Goal: Complete application form

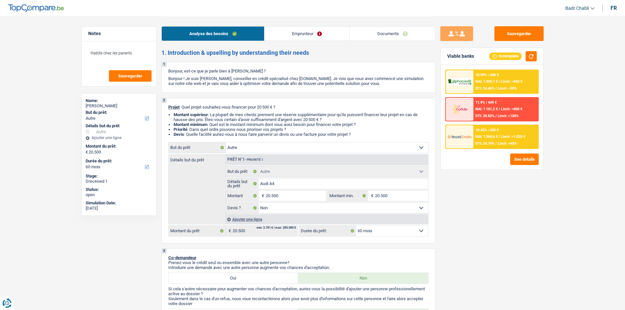
select select "other"
select select "60"
select select "other"
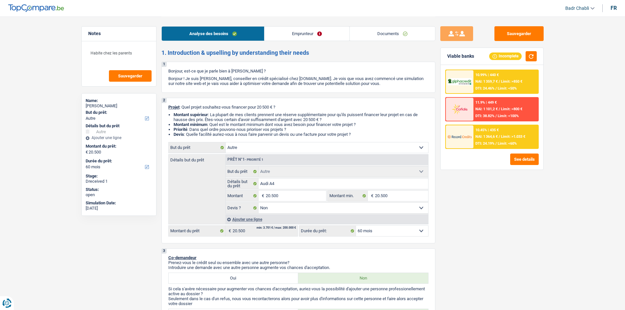
select select "false"
select select "60"
select select "independent"
select select "netSalary"
select select "liveWithParents"
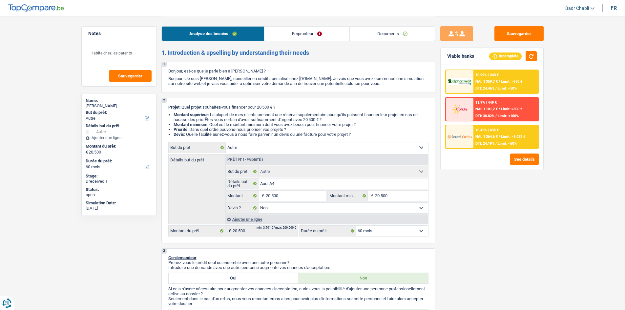
select select "other"
select select "false"
select select "60"
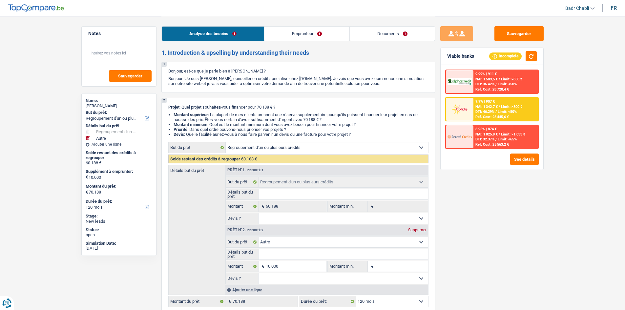
select select "refinancing"
select select "other"
select select "120"
select select "refinancing"
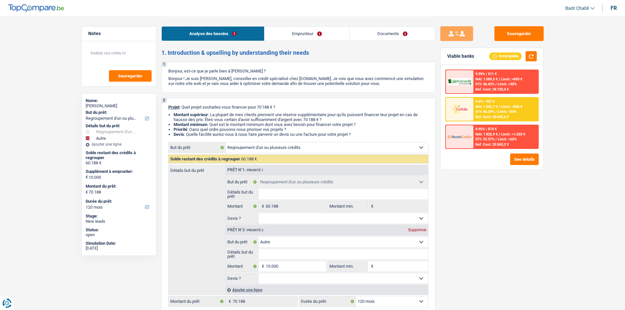
select select "refinancing"
select select "other"
select select "120"
select select "worker"
select select "netSalary"
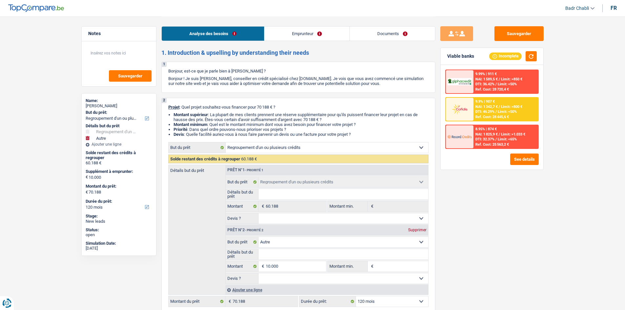
select select "liveWithParents"
select select "personalLoan"
select select "other"
select select "120"
select select "personalSale"
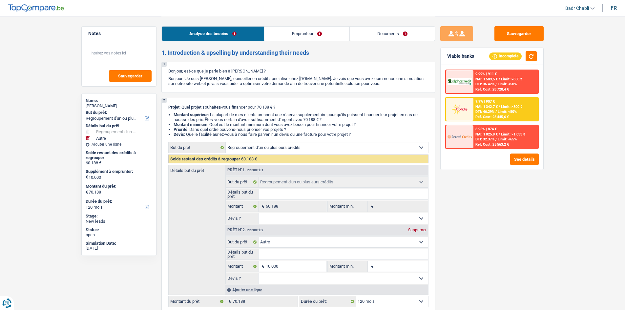
select select "60"
select select "cardOrCredit"
select select "refinancing"
select select "other"
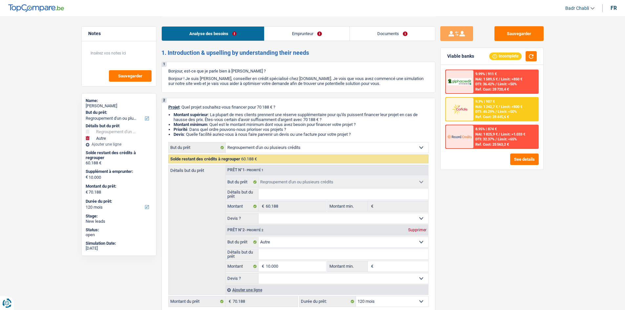
select select "120"
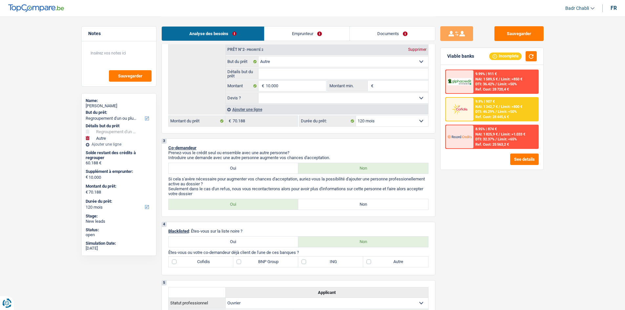
scroll to position [263, 0]
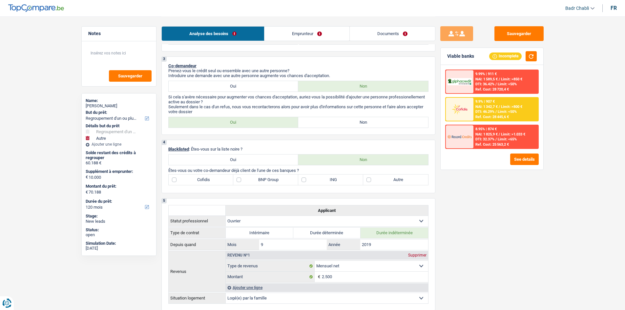
click at [352, 122] on label "Non" at bounding box center [363, 122] width 130 height 11
click at [352, 122] on input "Non" at bounding box center [363, 122] width 130 height 11
radio input "true"
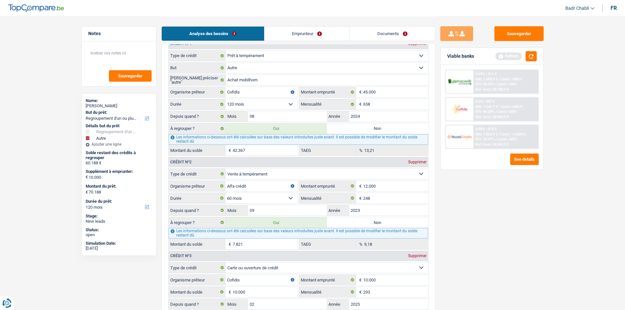
scroll to position [525, 0]
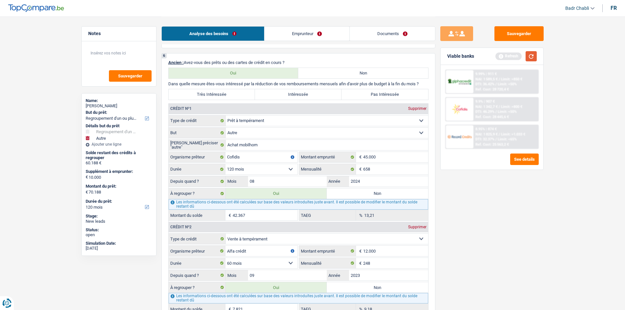
click at [536, 55] on button "button" at bounding box center [531, 56] width 11 height 10
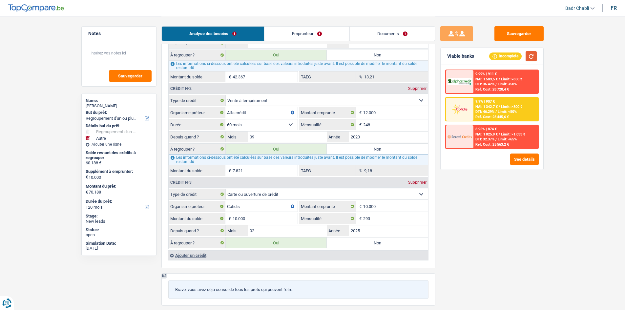
scroll to position [722, 0]
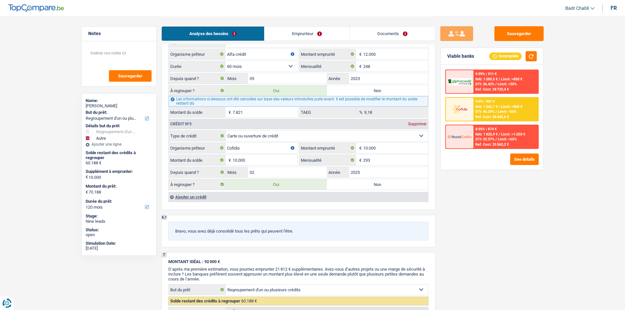
click at [188, 198] on div "Ajouter un crédit" at bounding box center [298, 197] width 260 height 10
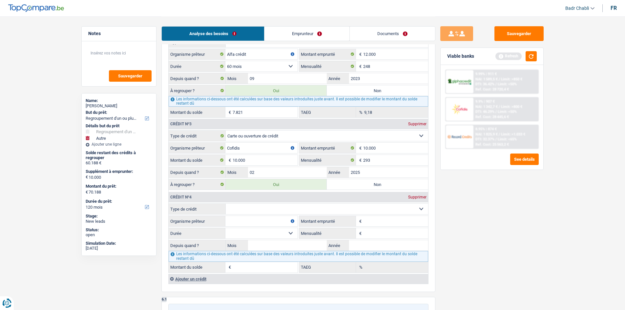
drag, startPoint x: 296, startPoint y: 206, endPoint x: 291, endPoint y: 211, distance: 7.4
click at [296, 206] on select "Carte ou ouverture de crédit Prêt hypothécaire Vente à tempérament Prêt à tempé…" at bounding box center [327, 209] width 203 height 11
select select "cardOrCredit"
type input "0"
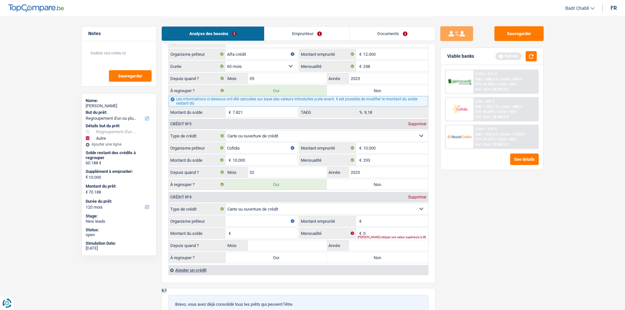
click at [263, 221] on input "Organisme prêteur" at bounding box center [262, 221] width 72 height 11
type input "ING"
type input "2.000"
click at [275, 230] on input "Montant du solde" at bounding box center [265, 233] width 65 height 11
type input "1"
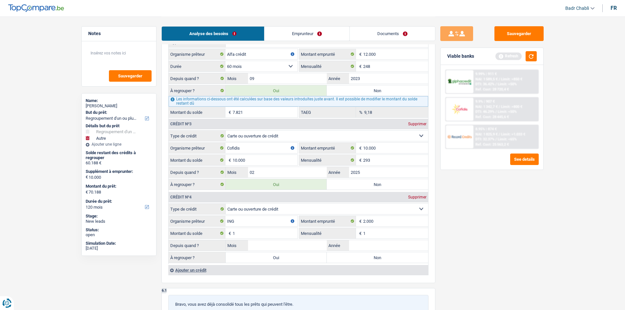
type input "1"
type input "01"
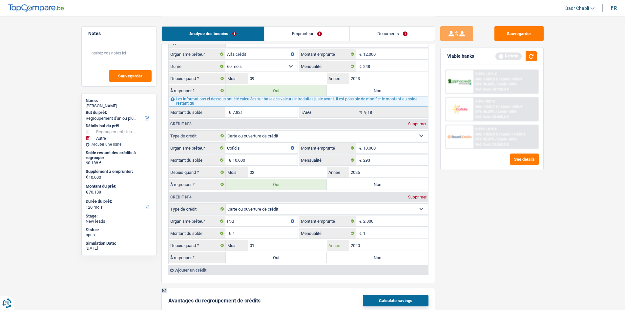
type input "2020"
click at [282, 231] on input "1" at bounding box center [265, 233] width 65 height 11
click at [276, 232] on input "1" at bounding box center [265, 233] width 65 height 11
type input "1"
type input "2.600"
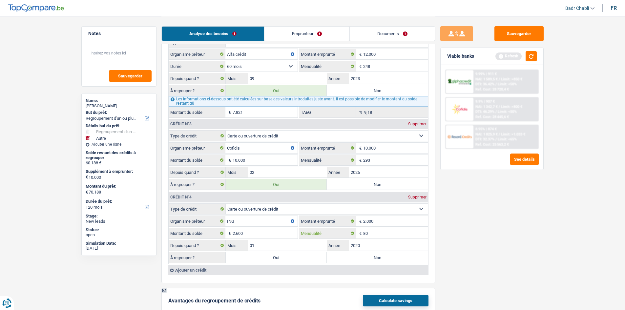
type input "80"
click at [360, 245] on input "2020" at bounding box center [388, 245] width 79 height 11
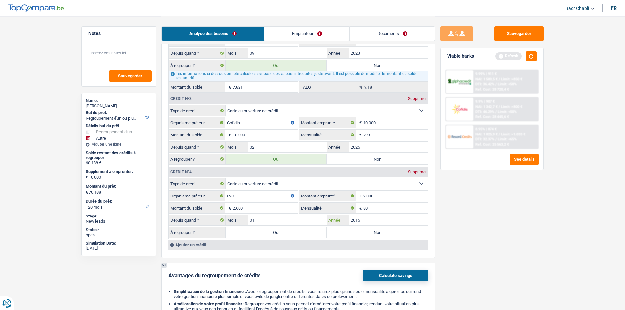
scroll to position [755, 0]
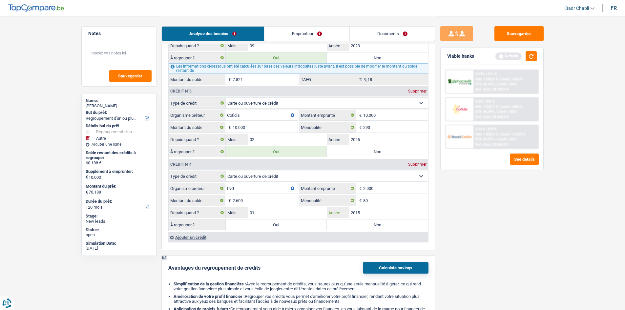
type input "2015"
click at [299, 226] on label "Oui" at bounding box center [276, 225] width 101 height 11
click at [299, 226] on input "Oui" at bounding box center [276, 225] width 101 height 11
radio input "true"
type input "72.788"
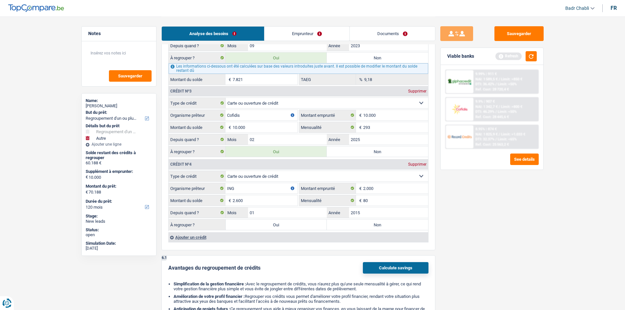
select select "144"
type input "62.788"
type input "72.788"
select select "144"
type input "62.788"
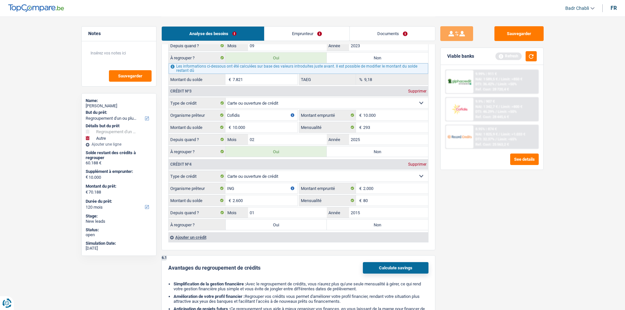
type input "72.788"
select select "144"
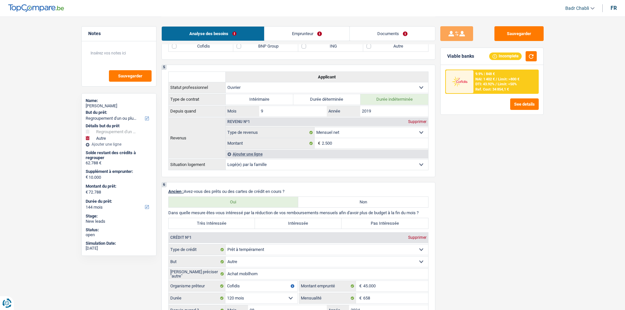
scroll to position [460, 0]
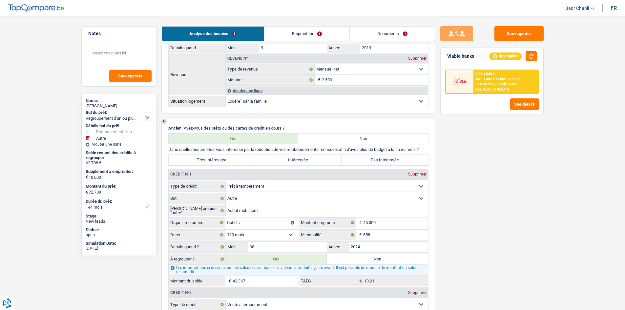
click at [231, 158] on label "Très Intéressée" at bounding box center [212, 160] width 87 height 11
click at [231, 158] on input "Très Intéressée" at bounding box center [212, 160] width 87 height 11
radio input "true"
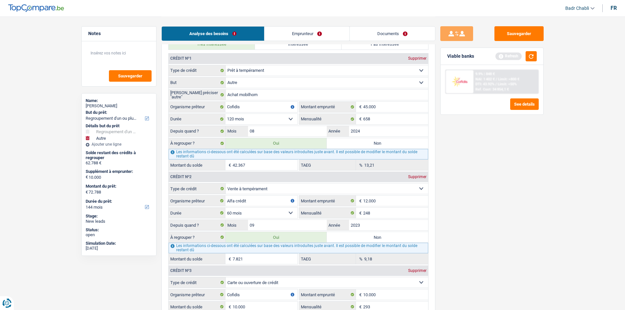
scroll to position [558, 0]
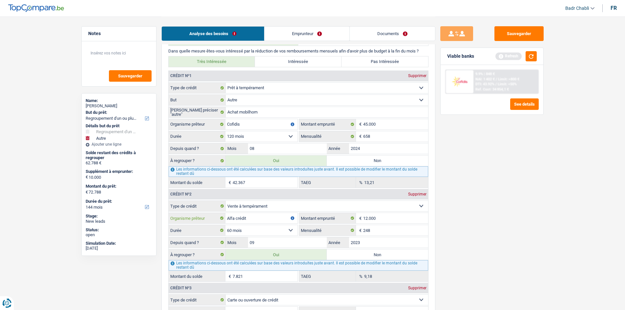
click at [230, 218] on input "Alfa crédit" at bounding box center [262, 218] width 72 height 11
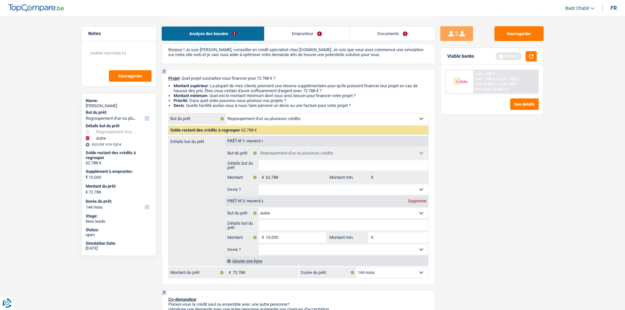
scroll to position [0, 0]
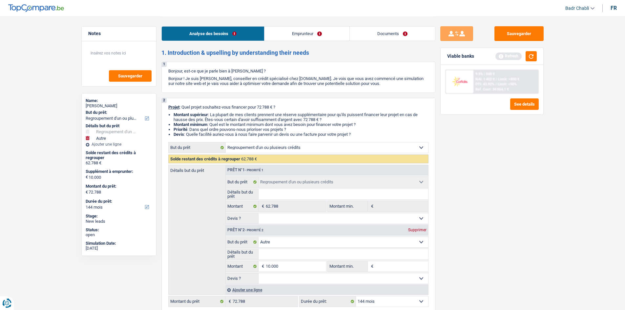
type input "Alpha crédit"
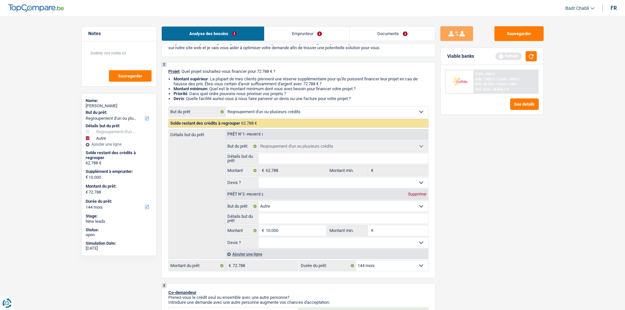
scroll to position [66, 0]
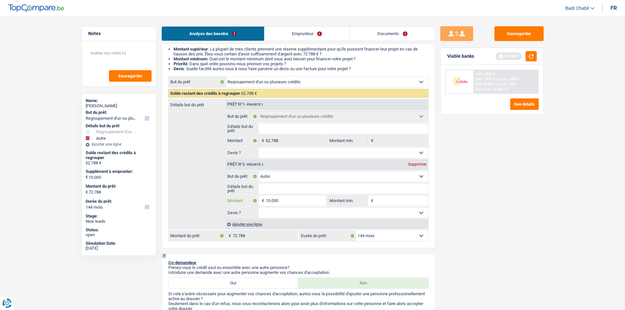
click at [300, 196] on input "10.000" at bounding box center [296, 201] width 60 height 11
click at [304, 180] on select "Confort maison: meubles, textile, peinture, électroménager, outillage non-profe…" at bounding box center [344, 176] width 170 height 11
select select "car"
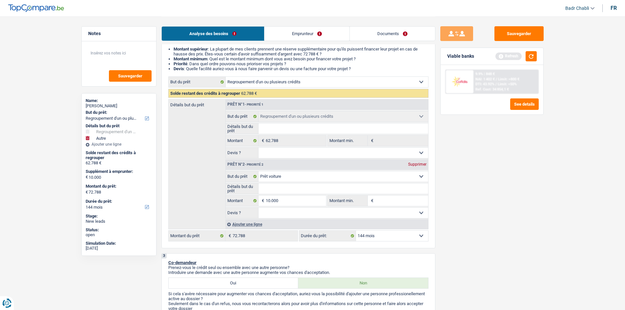
click at [259, 171] on select "Confort maison: meubles, textile, peinture, électroménager, outillage non-profe…" at bounding box center [344, 176] width 170 height 11
select select "car"
click at [282, 190] on input "Détails but du prêt" at bounding box center [344, 189] width 170 height 11
type input "V"
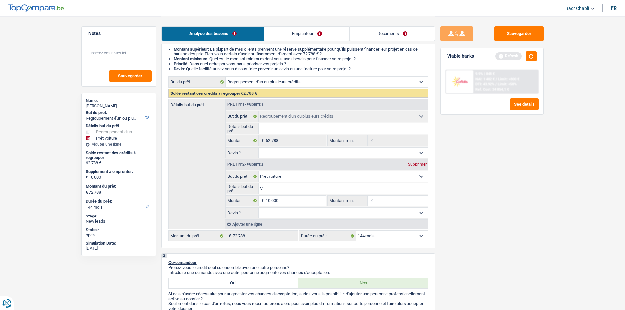
type input "V"
type input "Vo"
type input "Voi"
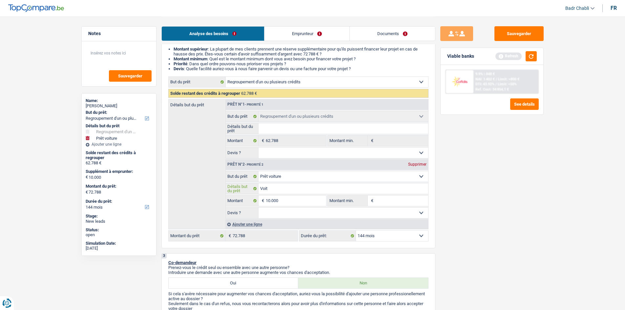
type input "Voitu"
type input "Voitur"
type input "Voiture"
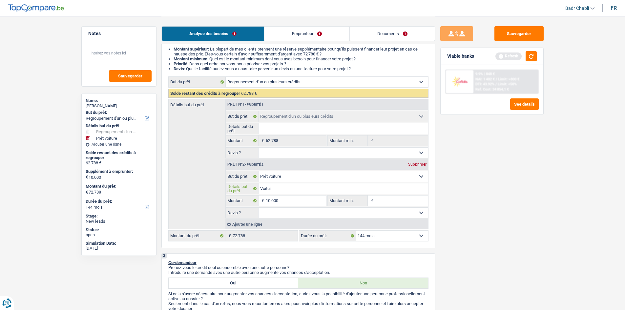
type input "Voiture"
type input "Voiture o"
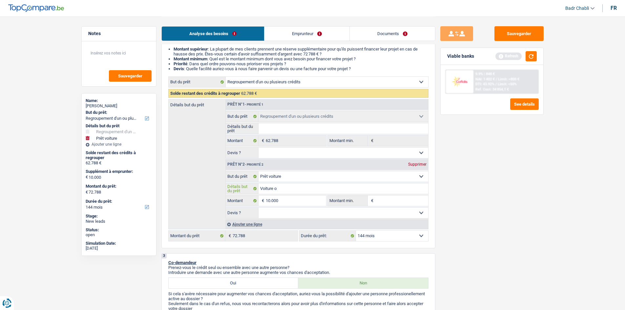
type input "Voiture oc"
type input "Voiture occ"
type input "Voiture occa"
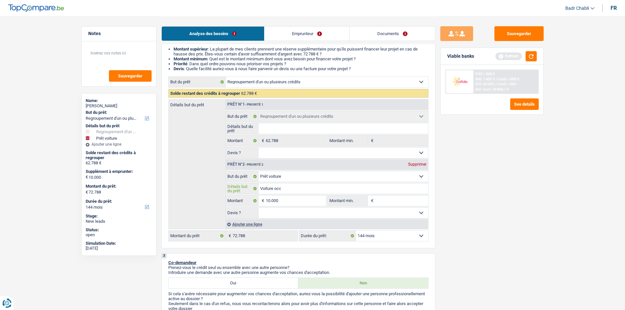
type input "Voiture occa"
type input "Voiture occas"
type input "Voiture occasi"
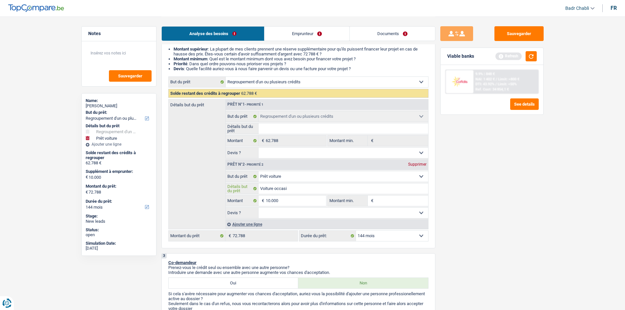
type input "Voiture occasio"
type input "Voiture occasion"
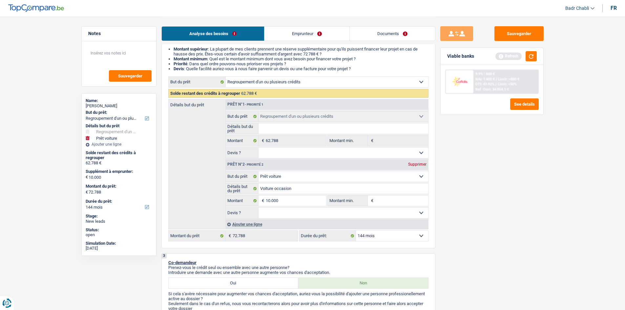
type input "8"
type input "80"
type input "800"
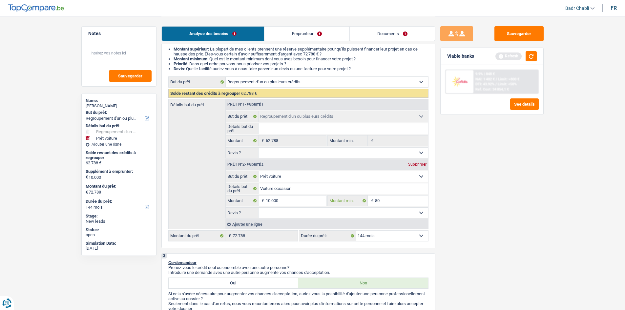
type input "800"
type input "8.000"
click at [114, 53] on textarea at bounding box center [118, 56] width 65 height 20
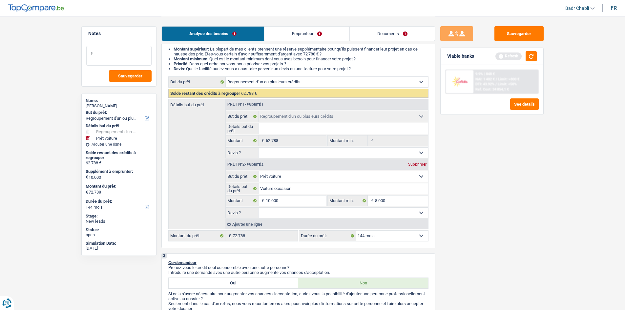
type textarea "s"
type textarea "Si 10.000€ en extra n'est pas possible, juste regroupement"
click at [331, 210] on select "Oui Non Non répondu Sélectionner une option" at bounding box center [344, 213] width 170 height 11
select select "false"
click at [259, 208] on select "Oui Non Non répondu Sélectionner une option" at bounding box center [344, 213] width 170 height 11
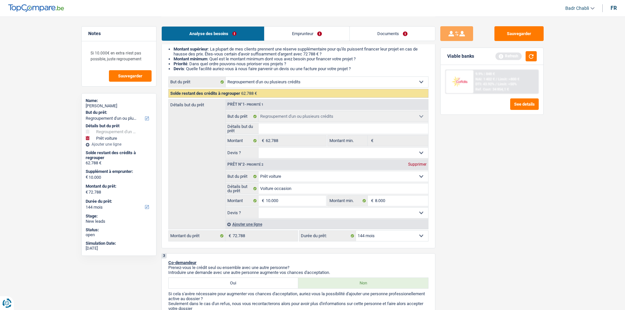
select select "false"
click at [536, 56] on button "button" at bounding box center [531, 56] width 11 height 10
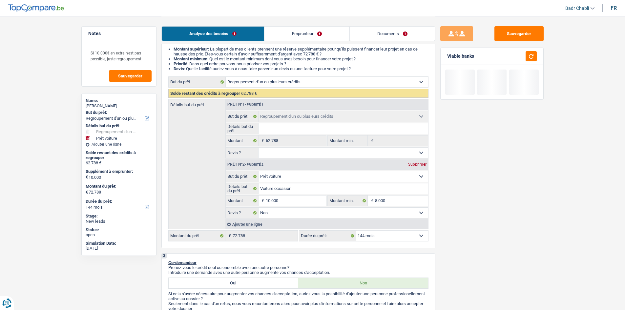
click at [297, 152] on select "Oui Non Non répondu Sélectionner une option" at bounding box center [344, 153] width 170 height 11
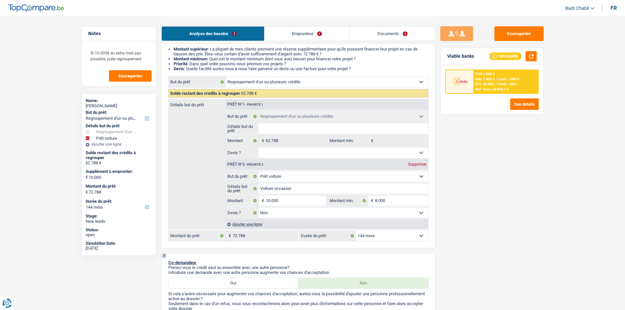
select select "false"
click at [259, 148] on select "Oui Non Non répondu Sélectionner une option" at bounding box center [344, 153] width 170 height 11
select select "false"
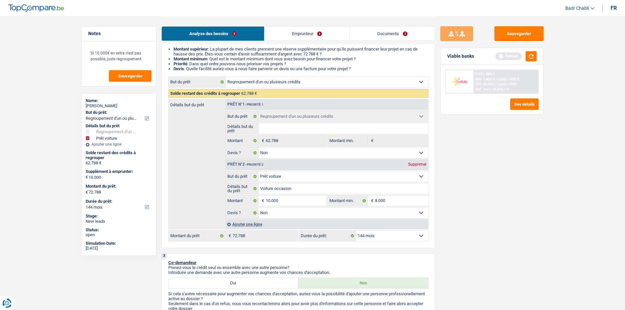
scroll to position [230, 0]
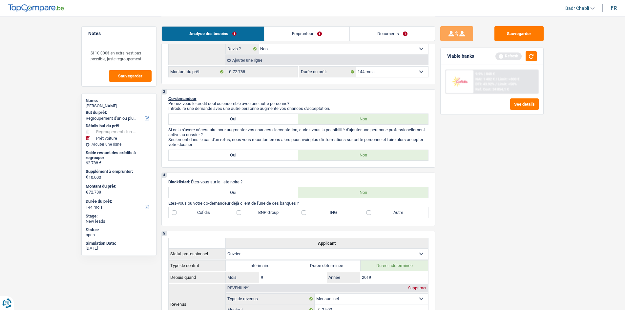
click at [181, 214] on label "Cofidis" at bounding box center [201, 213] width 65 height 11
click at [181, 214] on input "Cofidis" at bounding box center [201, 213] width 65 height 11
checkbox input "true"
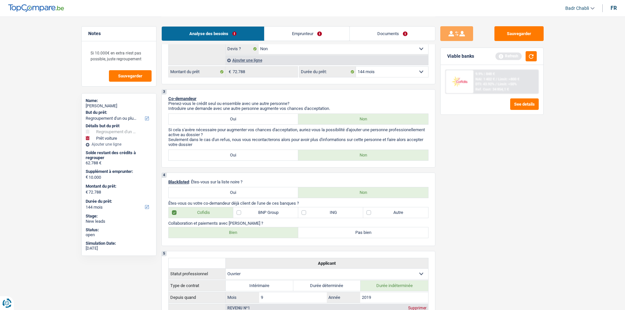
click at [227, 239] on div "4 Blacklisted : Êtes-vous sur la liste noire ? Oui Non Êtes-vous ou votre co-de…" at bounding box center [299, 210] width 274 height 74
click at [230, 235] on label "Bien" at bounding box center [234, 233] width 130 height 11
click at [230, 235] on input "Bien" at bounding box center [234, 233] width 130 height 11
radio input "true"
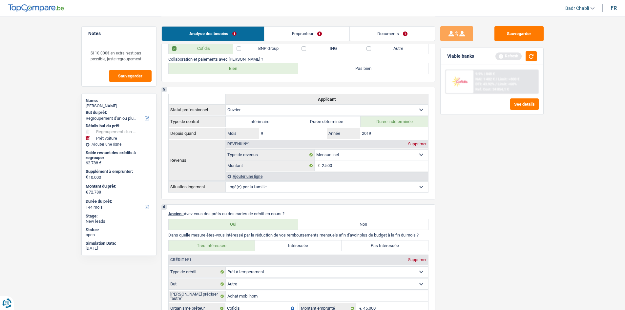
scroll to position [295, 0]
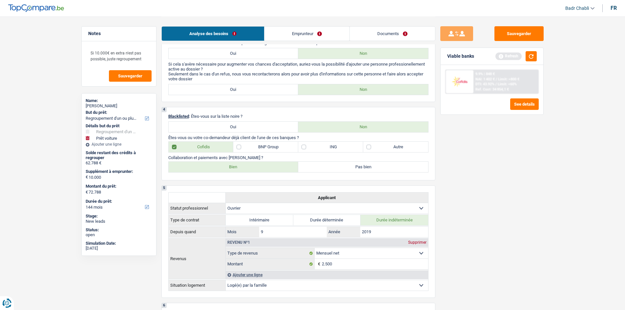
click at [250, 153] on div "4 Blacklisted : Êtes-vous sur la liste noire ? Oui Non Êtes-vous ou votre co-de…" at bounding box center [299, 144] width 274 height 74
click at [245, 147] on label "BNP Group" at bounding box center [265, 147] width 65 height 11
click at [245, 147] on input "BNP Group" at bounding box center [265, 147] width 65 height 11
checkbox input "true"
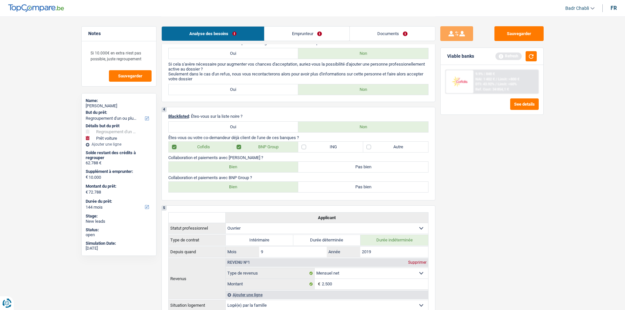
click at [248, 189] on label "Bien" at bounding box center [234, 187] width 130 height 11
click at [248, 189] on input "Bien" at bounding box center [234, 187] width 130 height 11
radio input "true"
click at [304, 150] on label "ING" at bounding box center [330, 147] width 65 height 11
click at [304, 150] on input "ING" at bounding box center [330, 147] width 65 height 11
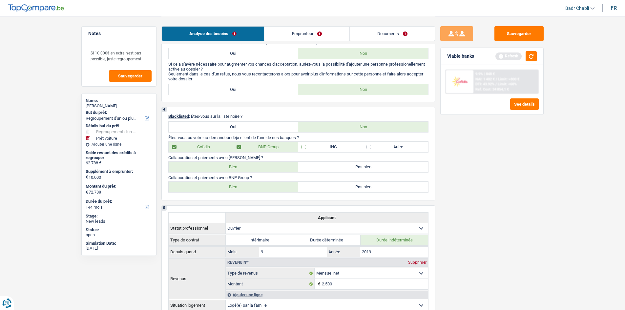
checkbox input "true"
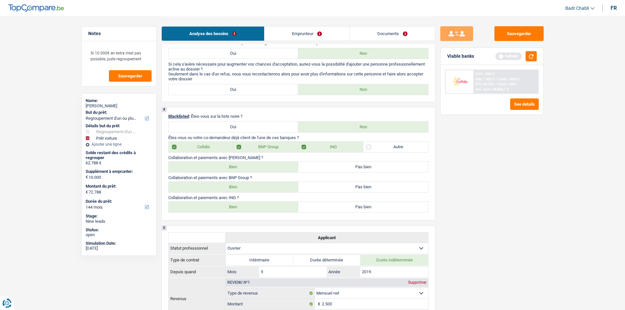
click at [255, 209] on label "Bien" at bounding box center [234, 207] width 130 height 11
click at [255, 209] on input "Bien" at bounding box center [234, 207] width 130 height 11
radio input "true"
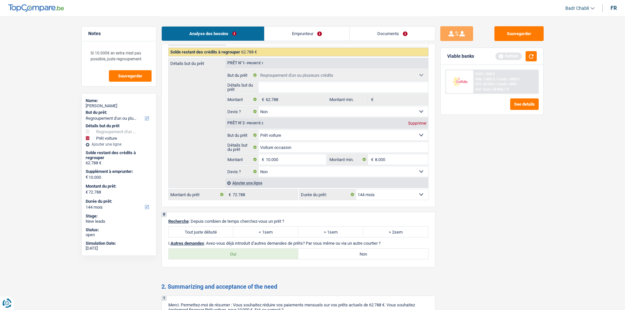
scroll to position [1149, 0]
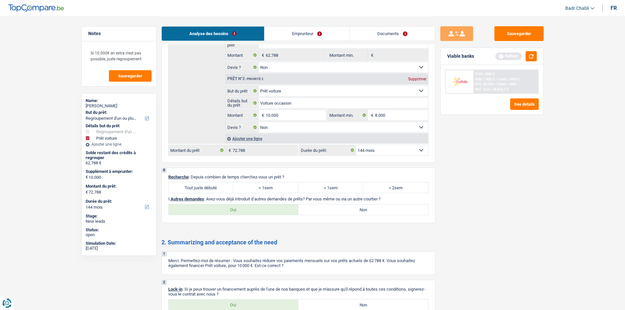
click at [219, 188] on label "Tout juste débuté" at bounding box center [201, 188] width 65 height 11
click at [219, 188] on input "Tout juste débuté" at bounding box center [201, 188] width 65 height 11
radio input "true"
click at [332, 210] on label "Non" at bounding box center [363, 210] width 130 height 11
click at [332, 210] on input "Non" at bounding box center [363, 210] width 130 height 11
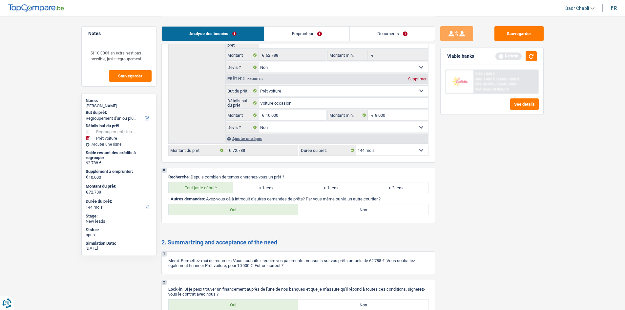
radio input "true"
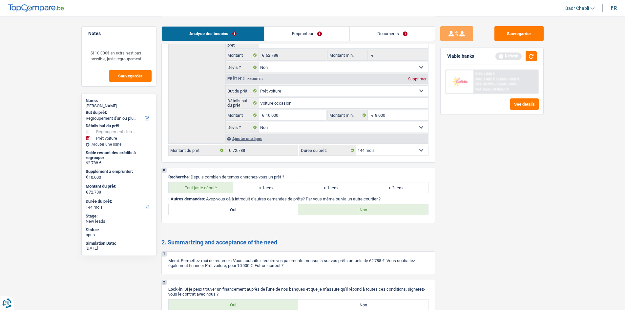
click at [239, 303] on label "Oui" at bounding box center [234, 305] width 130 height 11
click at [239, 303] on input "Oui" at bounding box center [234, 305] width 130 height 11
radio input "true"
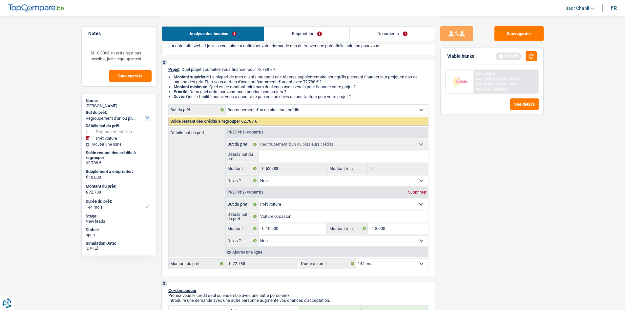
scroll to position [0, 0]
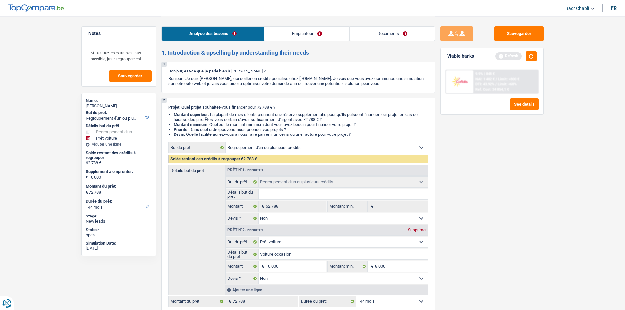
click at [292, 31] on link "Emprunteur" at bounding box center [307, 34] width 85 height 14
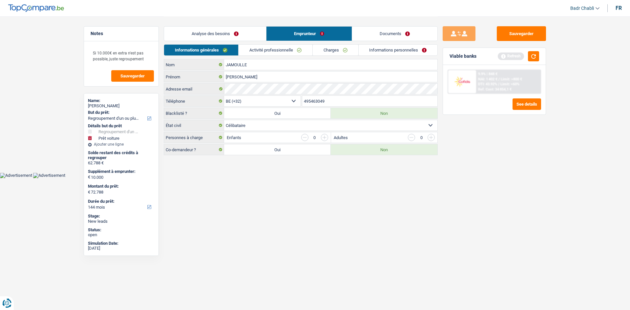
click at [277, 51] on link "Activité professionnelle" at bounding box center [276, 50] width 74 height 11
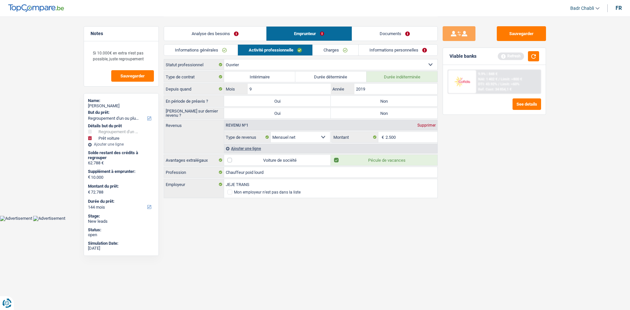
click at [379, 96] on label "Non" at bounding box center [384, 101] width 107 height 11
click at [379, 96] on input "Non" at bounding box center [384, 101] width 107 height 11
radio input "true"
click at [382, 106] on label "Non" at bounding box center [384, 101] width 107 height 11
click at [382, 106] on input "Non" at bounding box center [384, 101] width 107 height 11
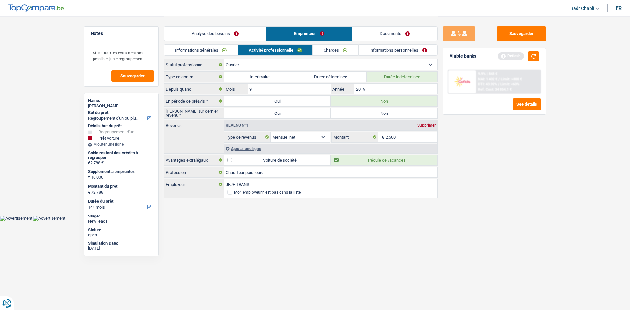
click at [381, 109] on label "Non" at bounding box center [384, 113] width 107 height 11
click at [381, 109] on input "Non" at bounding box center [384, 113] width 107 height 11
radio input "true"
click at [247, 148] on div "Ajouter une ligne" at bounding box center [330, 149] width 213 height 10
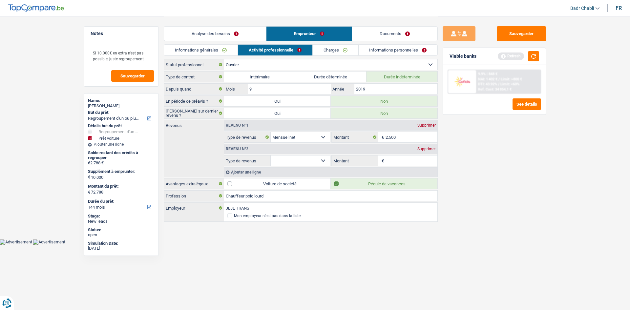
click at [311, 158] on select "Allocation d'handicap Allocations chômage Allocations familiales Chèques repas …" at bounding box center [300, 161] width 59 height 11
click at [430, 149] on div "Supprimer" at bounding box center [427, 149] width 22 height 4
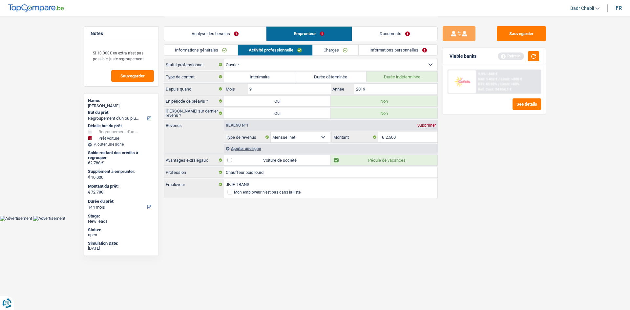
click at [329, 51] on link "Charges" at bounding box center [336, 50] width 46 height 11
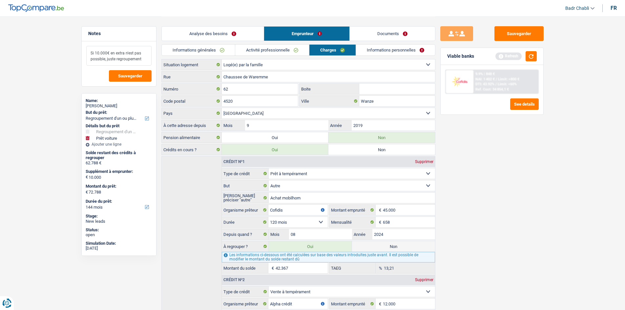
click at [144, 58] on textarea "Si 10.000€ en extra n'est pas possible, juste regroupement" at bounding box center [118, 56] width 65 height 20
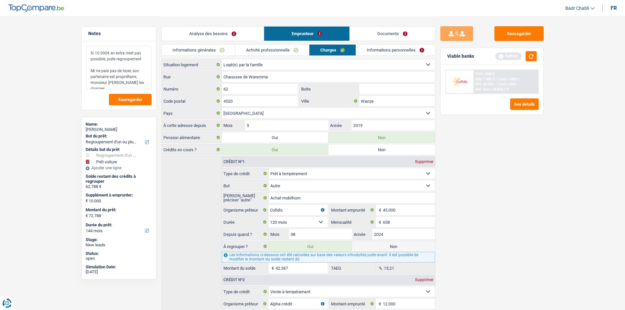
type textarea "Si 10.000€ en extra n'est pas possible, juste regroupement Mr ne paie pas de lo…"
click at [384, 53] on link "Informations personnelles" at bounding box center [395, 50] width 79 height 11
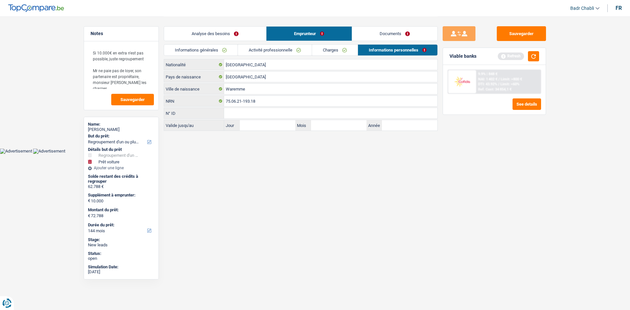
click at [395, 32] on link "Documents" at bounding box center [394, 34] width 85 height 14
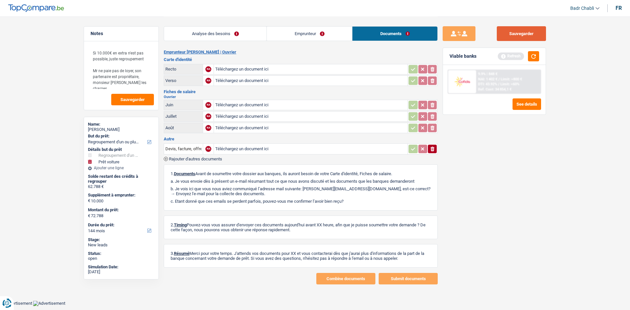
click at [538, 31] on button "Sauvegarder" at bounding box center [521, 33] width 49 height 15
click at [531, 52] on button "button" at bounding box center [533, 56] width 11 height 10
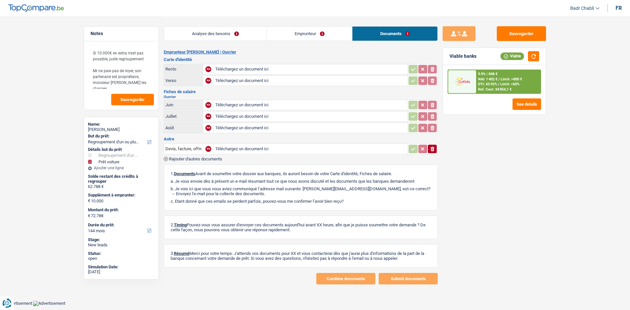
click at [510, 78] on span "Limit: >800 €" at bounding box center [511, 79] width 21 height 4
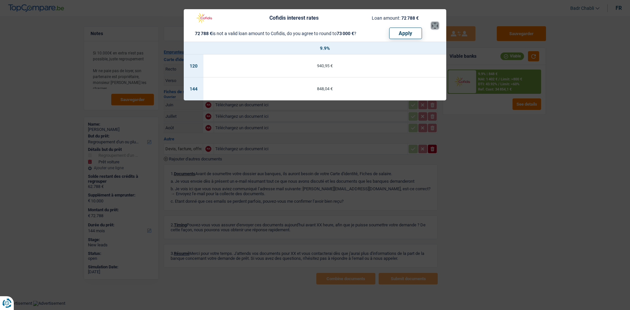
click at [436, 27] on button "×" at bounding box center [435, 25] width 7 height 7
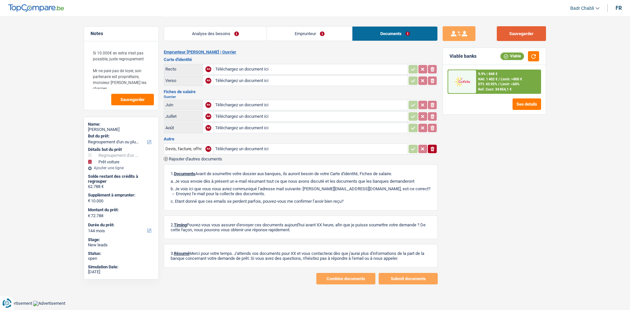
click at [515, 33] on button "Sauvegarder" at bounding box center [521, 33] width 49 height 15
click at [313, 36] on link "Emprunteur" at bounding box center [309, 34] width 85 height 14
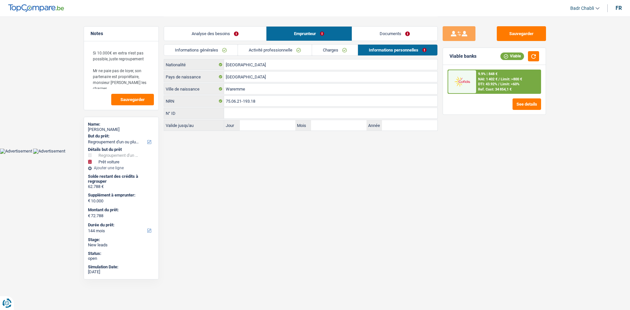
click at [288, 51] on link "Activité professionnelle" at bounding box center [275, 50] width 74 height 11
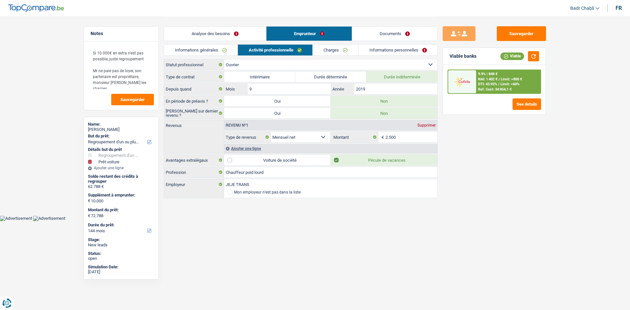
click at [320, 50] on link "Charges" at bounding box center [336, 50] width 46 height 11
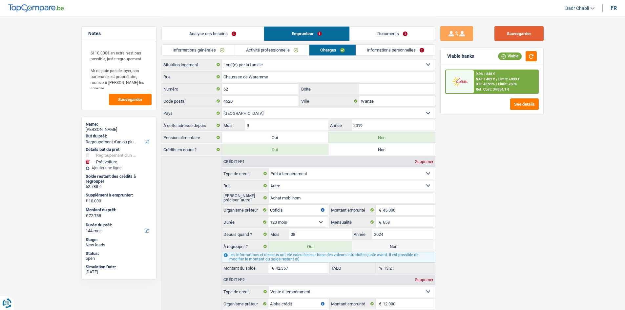
click at [516, 31] on button "Sauvegarder" at bounding box center [519, 33] width 49 height 15
